Goal: Check status

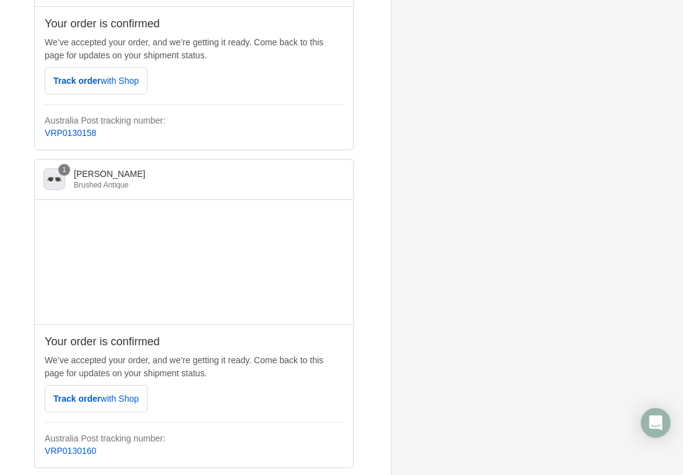
scroll to position [401, 0]
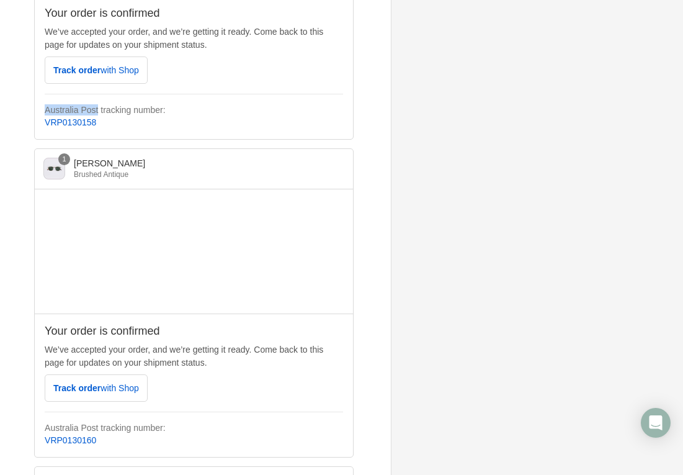
drag, startPoint x: 45, startPoint y: 109, endPoint x: 101, endPoint y: 109, distance: 55.9
click at [101, 109] on strong "Australia Post tracking number:" at bounding box center [105, 110] width 121 height 10
copy strong "Australia Post"
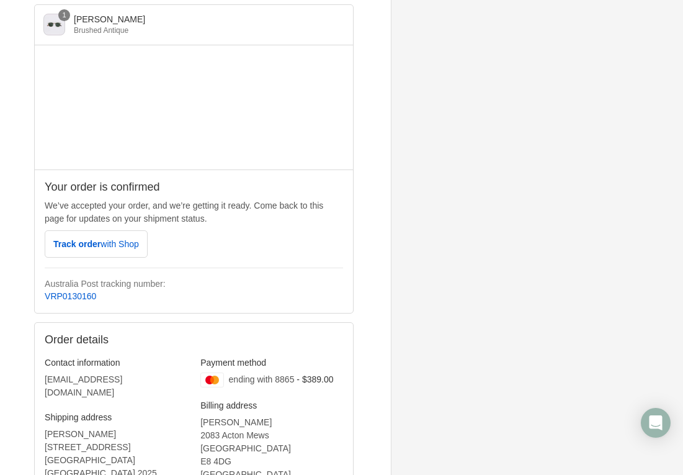
scroll to position [547, 0]
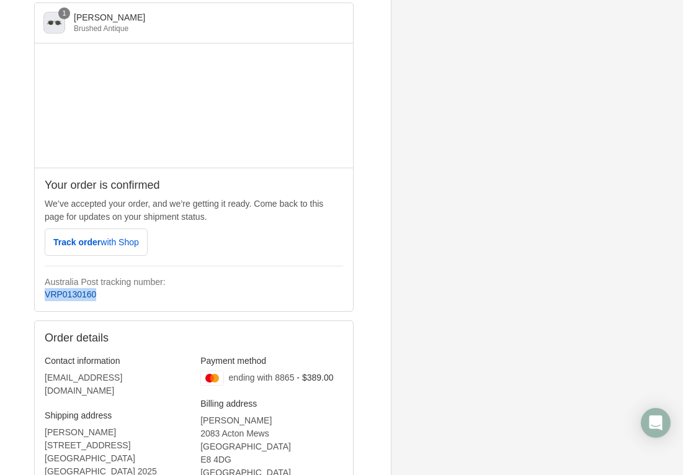
drag, startPoint x: 101, startPoint y: 299, endPoint x: 45, endPoint y: 295, distance: 56.6
click at [45, 295] on p "VRP0130160" at bounding box center [194, 294] width 299 height 13
copy link "VRP0130160"
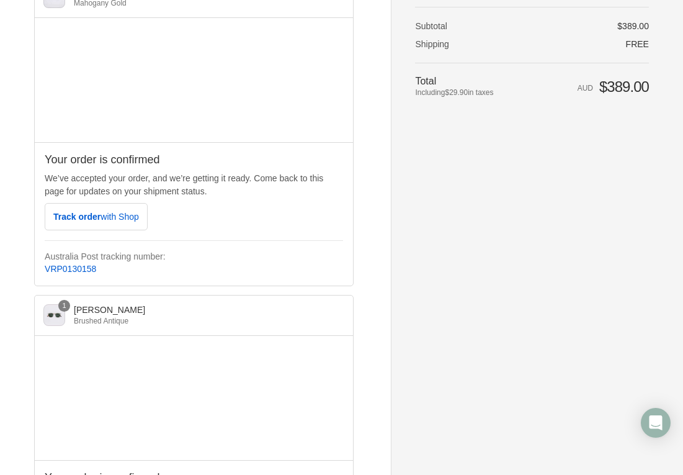
scroll to position [256, 0]
drag, startPoint x: 97, startPoint y: 271, endPoint x: 37, endPoint y: 270, distance: 60.2
click at [37, 270] on div "Your order is confirmed We’ve accepted your order, and we’re getting it ready. …" at bounding box center [194, 212] width 318 height 143
copy link "VRP0130158"
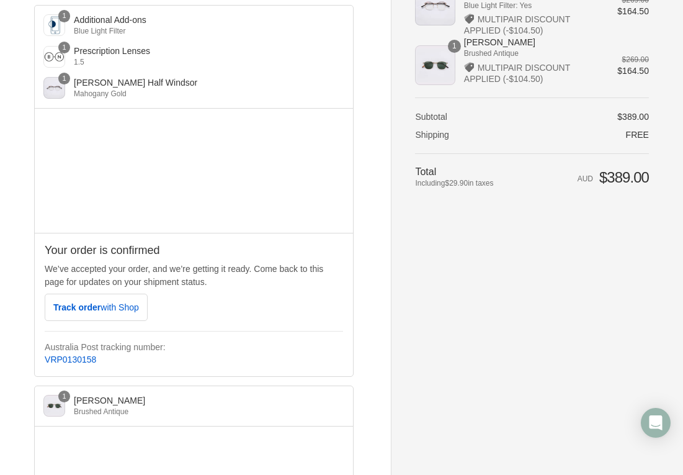
click at [351, 293] on div "Your order is confirmed We’ve accepted your order, and we’re getting it ready. …" at bounding box center [194, 304] width 318 height 143
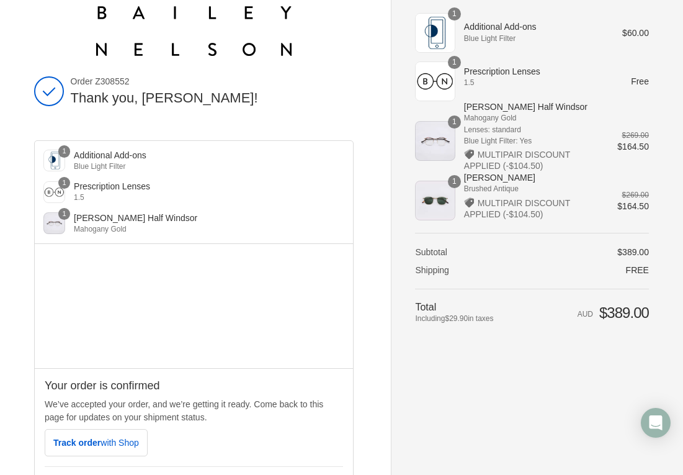
scroll to position [0, 0]
